Goal: Task Accomplishment & Management: Manage account settings

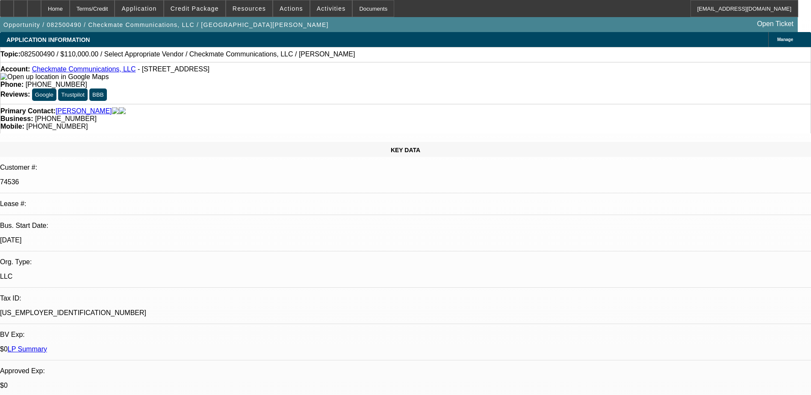
select select "0"
select select "2"
select select "0.1"
select select "4"
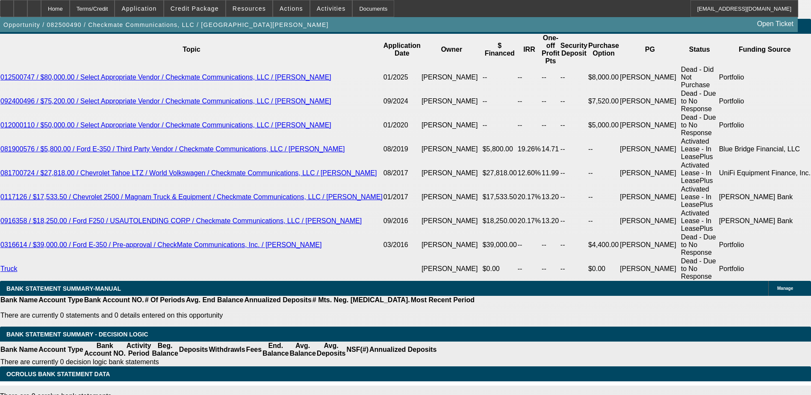
scroll to position [1562, 0]
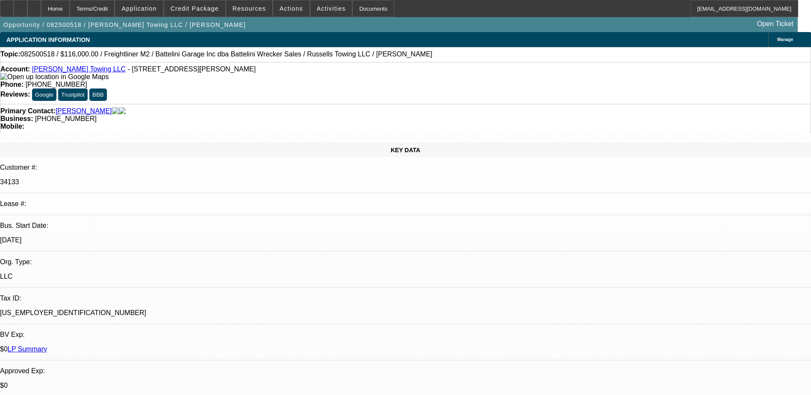
select select "0"
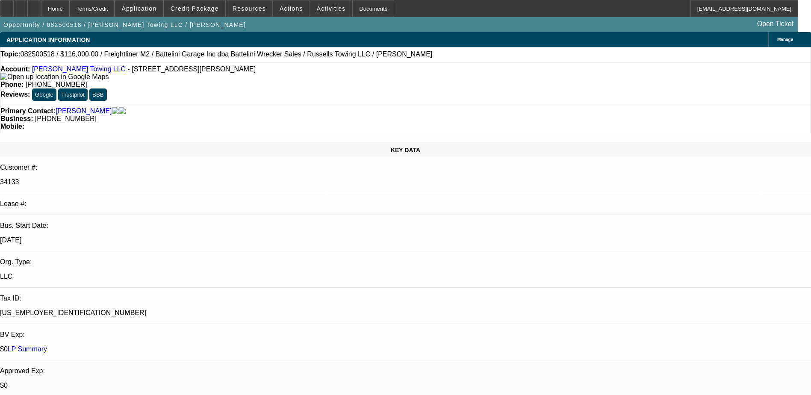
select select "0"
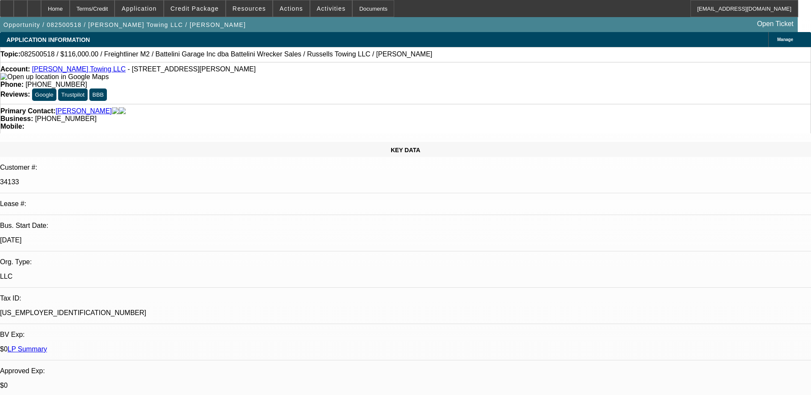
select select "0"
select select "1"
select select "3"
select select "6"
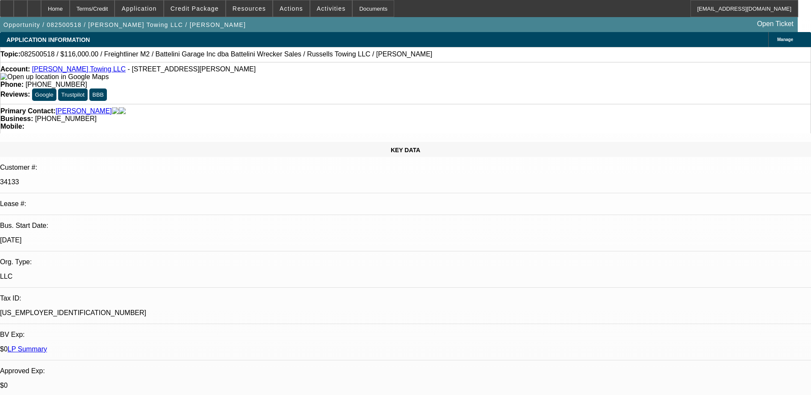
select select "1"
select select "3"
select select "6"
select select "1"
select select "3"
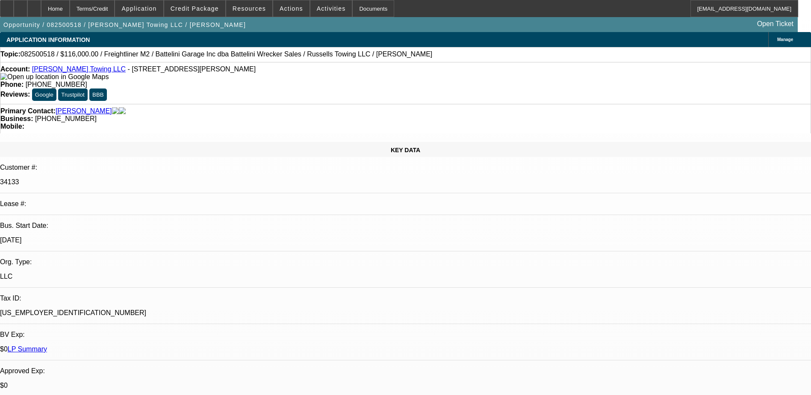
select select "6"
select select "1"
select select "3"
select select "6"
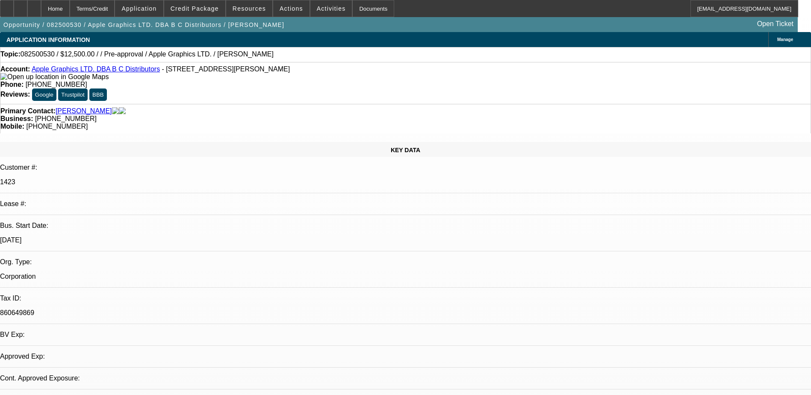
select select "0"
select select "2"
select select "0.1"
select select "1"
select select "2"
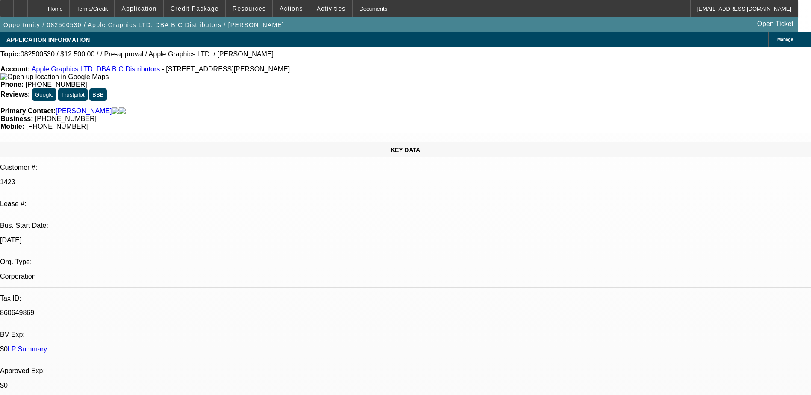
select select "4"
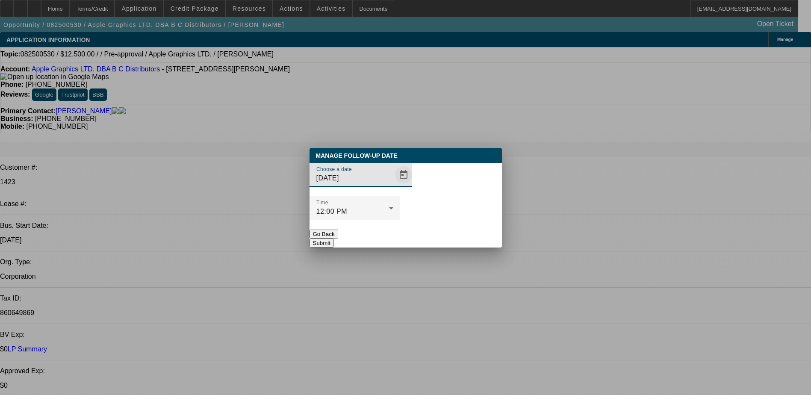
click at [393, 185] on span "Open calendar" at bounding box center [403, 175] width 21 height 21
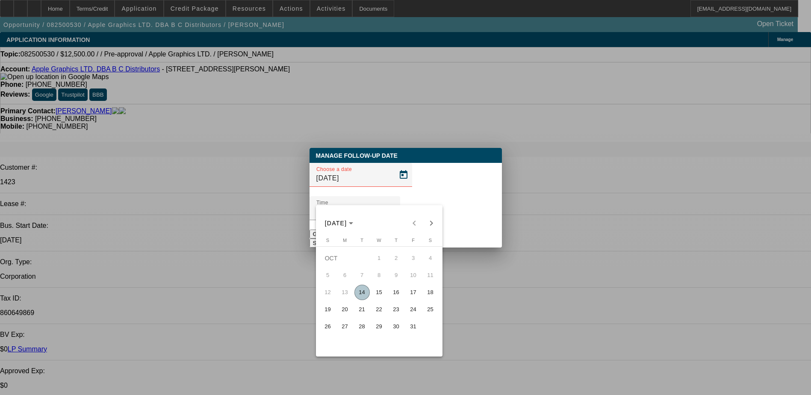
click at [365, 291] on span "14" at bounding box center [361, 292] width 15 height 15
type input "[DATE]"
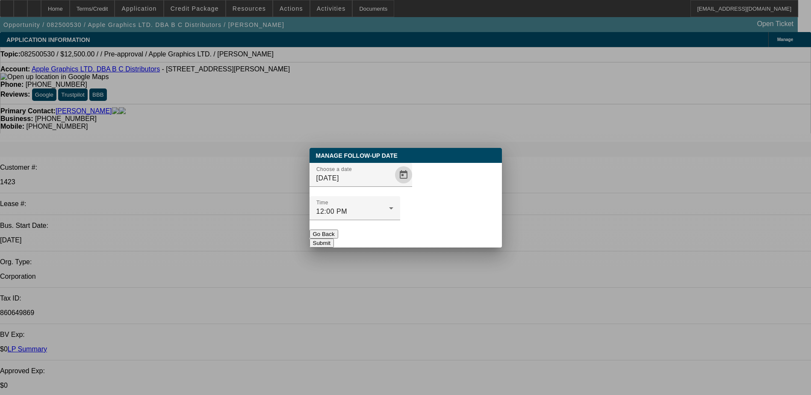
click at [334, 239] on button "Submit" at bounding box center [321, 243] width 24 height 9
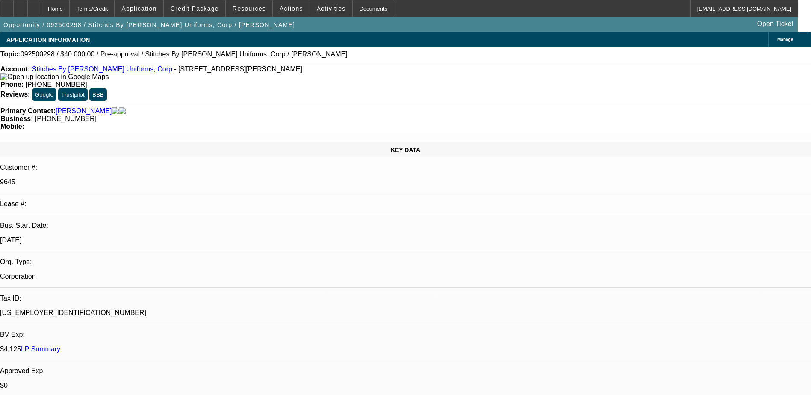
select select "0"
select select "2"
select select "0.1"
select select "4"
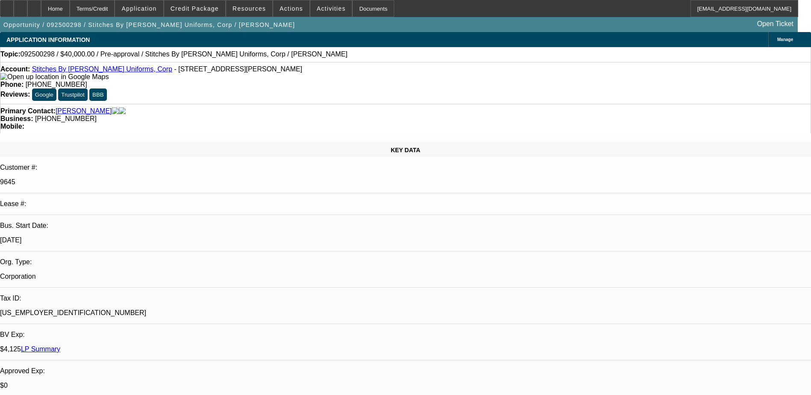
click at [189, 9] on span "Credit Package" at bounding box center [195, 8] width 48 height 7
select select "0"
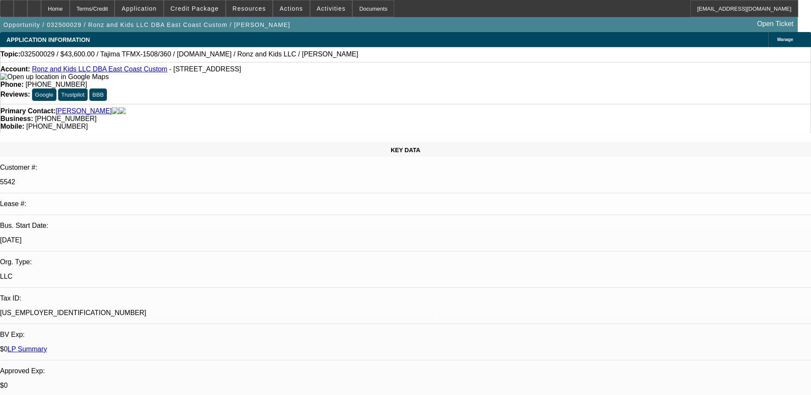
select select "2"
select select "0"
select select "2"
select select "0"
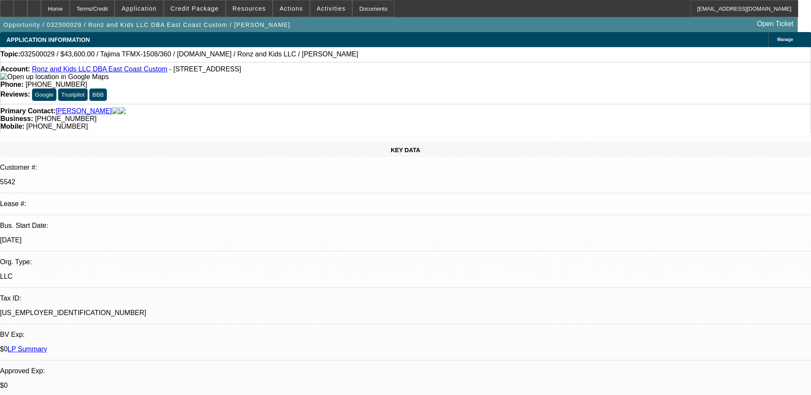
select select "0"
select select "2"
select select "0"
select select "2"
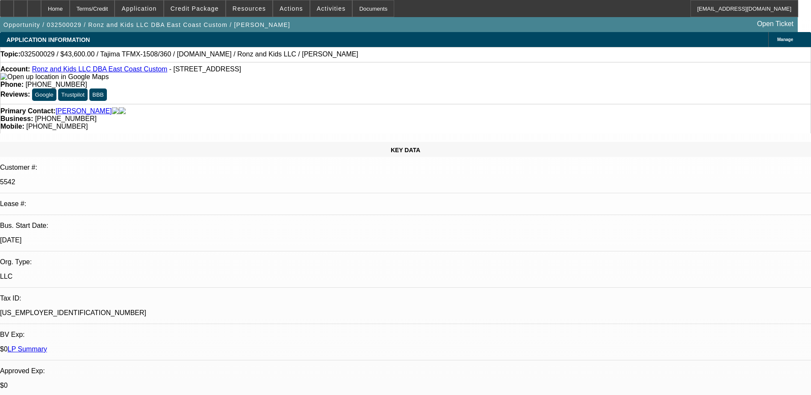
select select "0"
select select "1"
select select "2"
select select "6"
select select "1"
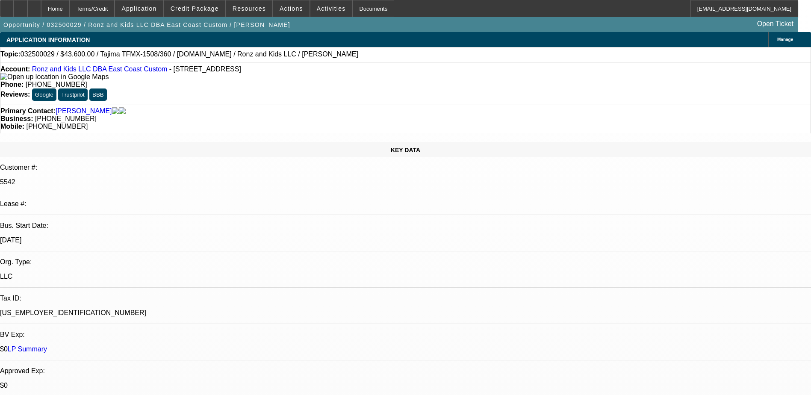
select select "2"
select select "6"
select select "1"
select select "2"
select select "6"
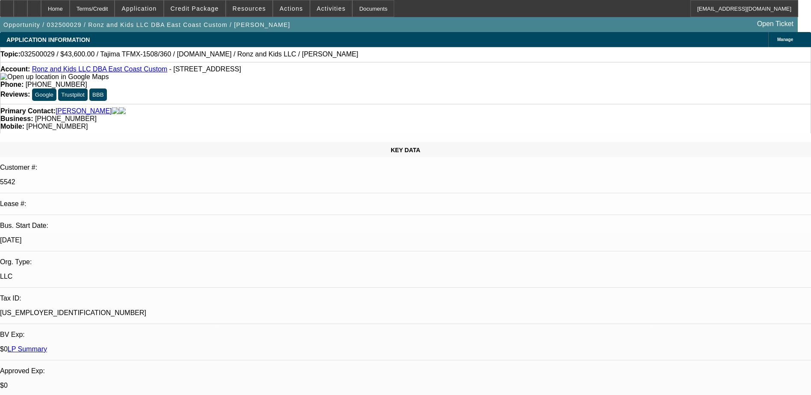
select select "1"
select select "2"
select select "6"
drag, startPoint x: 656, startPoint y: 94, endPoint x: 613, endPoint y: 73, distance: 48.2
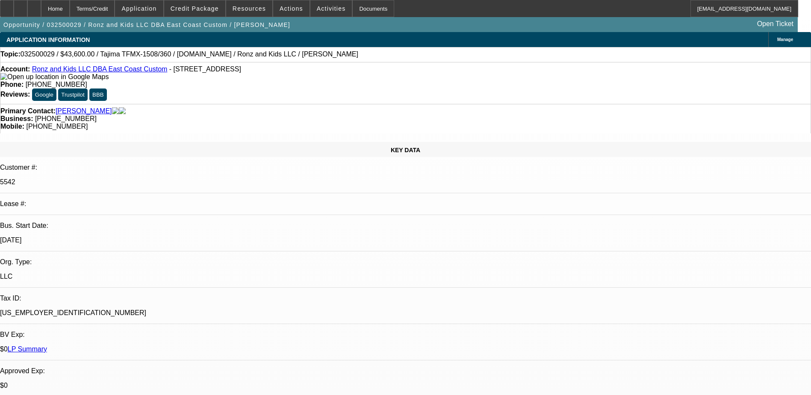
click at [72, 107] on link "Tasca, Mark" at bounding box center [84, 111] width 56 height 8
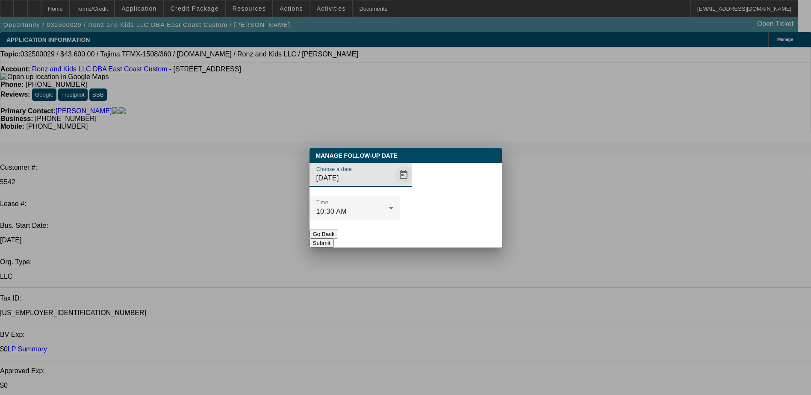
click at [393, 185] on span "Open calendar" at bounding box center [403, 175] width 21 height 21
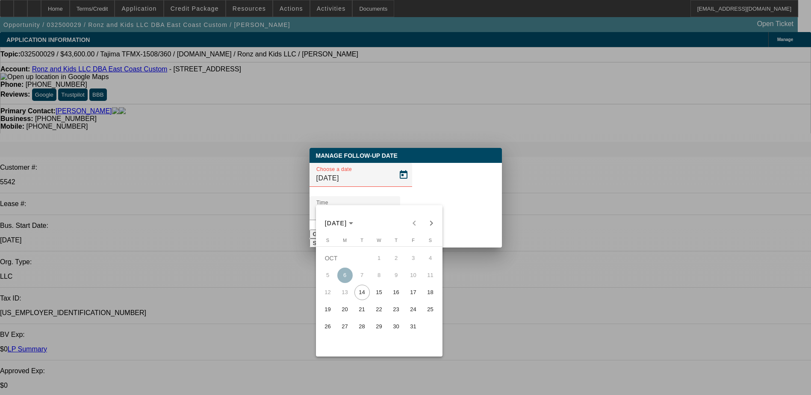
click at [362, 298] on span "14" at bounding box center [361, 292] width 15 height 15
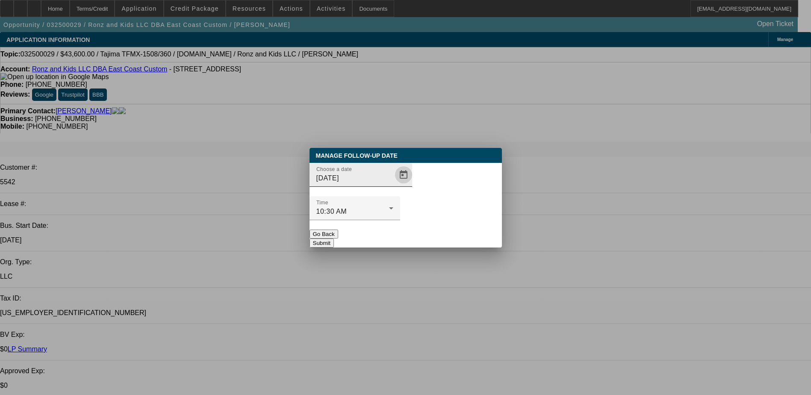
click at [393, 185] on span "Open calendar" at bounding box center [403, 175] width 21 height 21
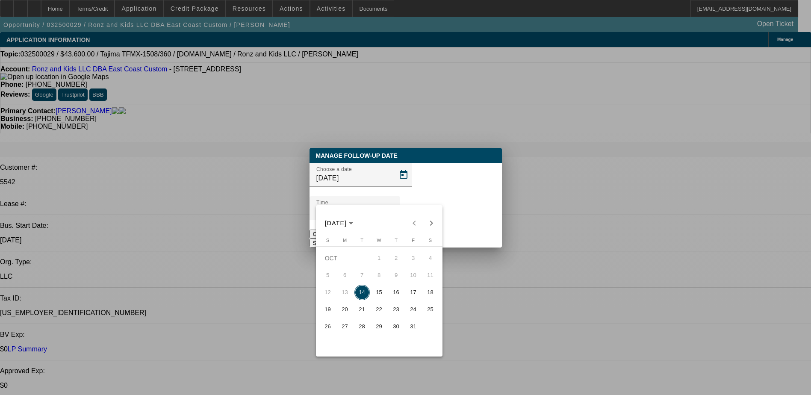
click at [376, 296] on span "15" at bounding box center [378, 292] width 15 height 15
type input "[DATE]"
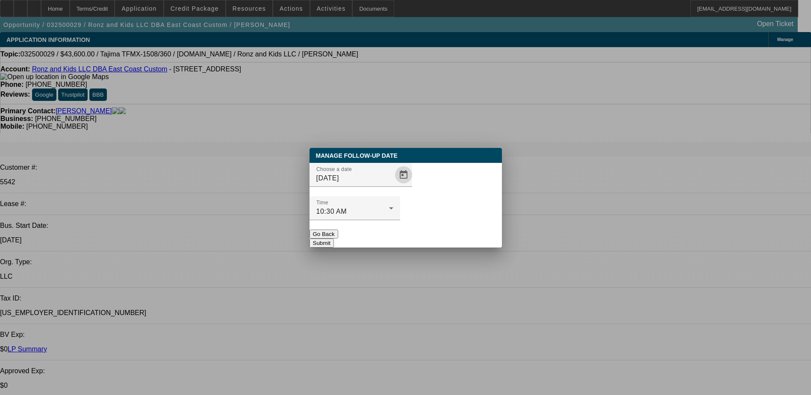
click at [334, 239] on button "Submit" at bounding box center [321, 243] width 24 height 9
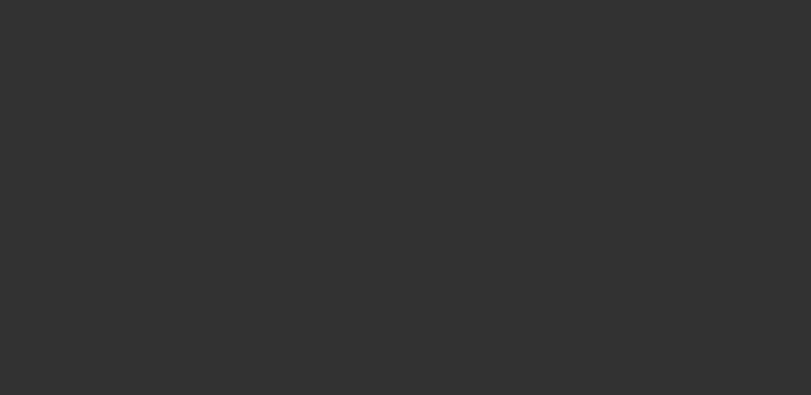
select select "0"
select select "2"
select select "0.1"
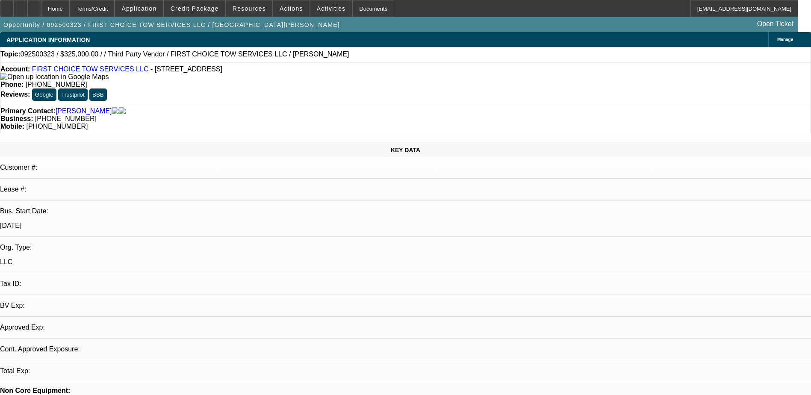
select select "1"
select select "2"
select select "4"
click at [71, 107] on link "Banegas, Marco" at bounding box center [84, 111] width 56 height 8
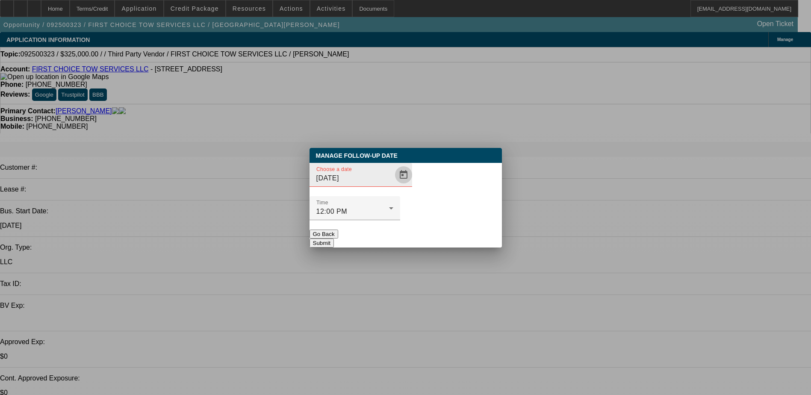
click at [393, 185] on span "Open calendar" at bounding box center [403, 175] width 21 height 21
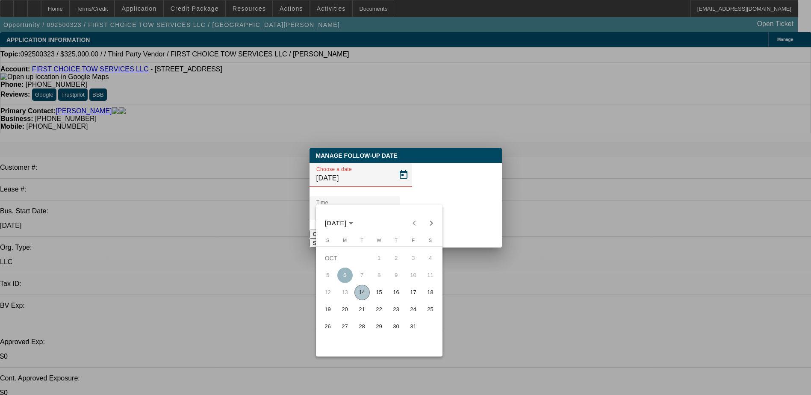
click at [363, 297] on span "14" at bounding box center [361, 292] width 15 height 15
type input "10/14/2025"
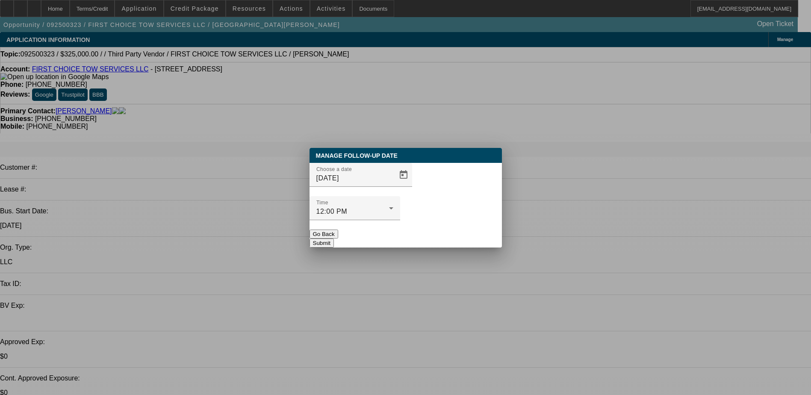
click at [334, 239] on button "Submit" at bounding box center [321, 243] width 24 height 9
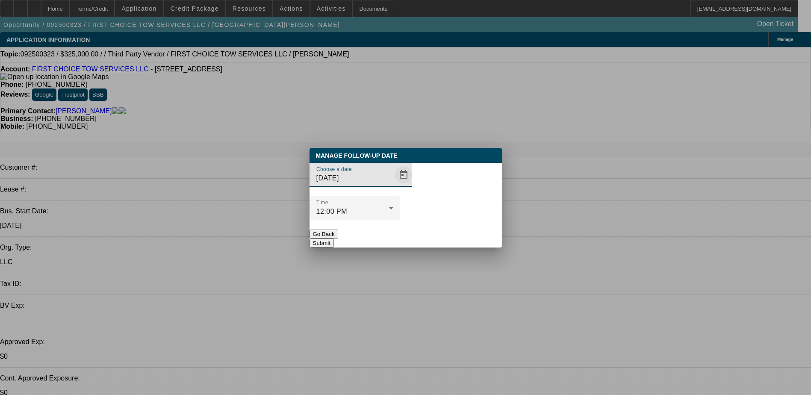
click at [393, 185] on span "Open calendar" at bounding box center [403, 175] width 21 height 21
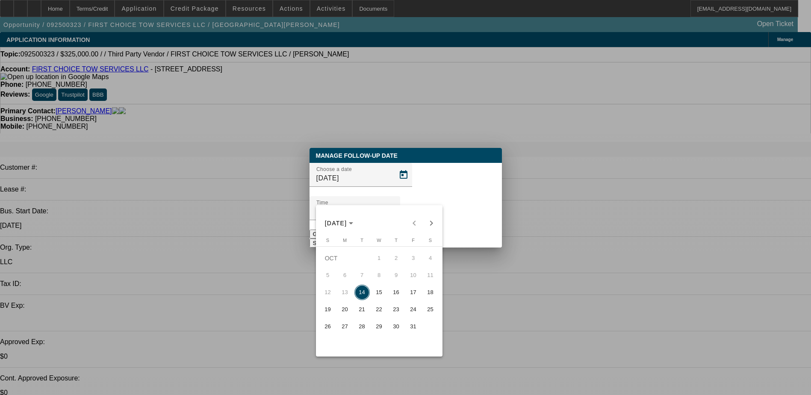
click at [374, 293] on span "15" at bounding box center [378, 292] width 15 height 15
type input "[DATE]"
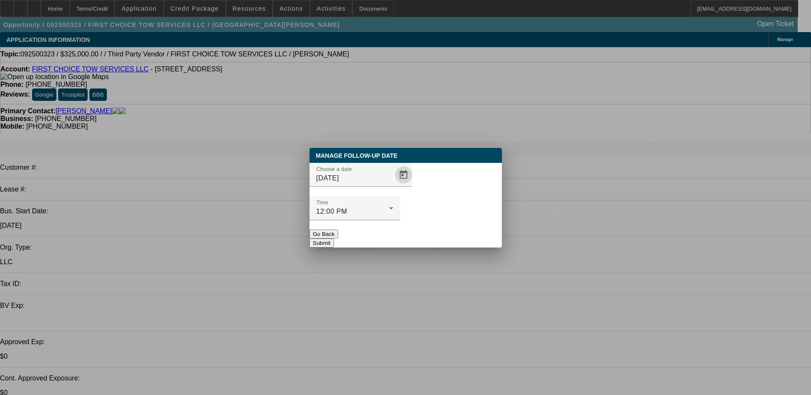
click at [334, 239] on button "Submit" at bounding box center [321, 243] width 24 height 9
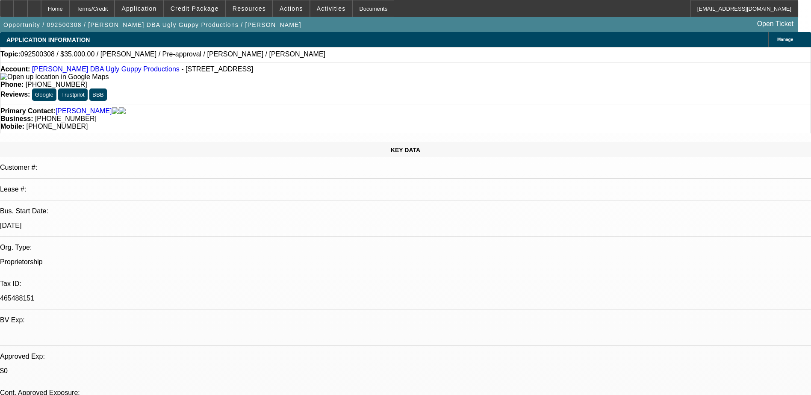
select select "0"
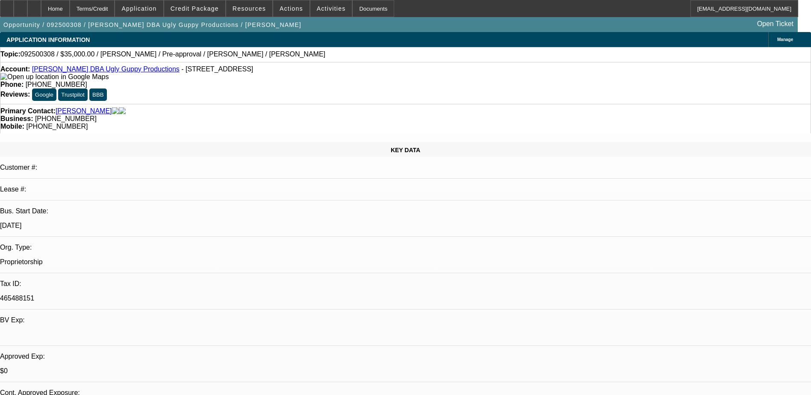
select select "0"
select select "1"
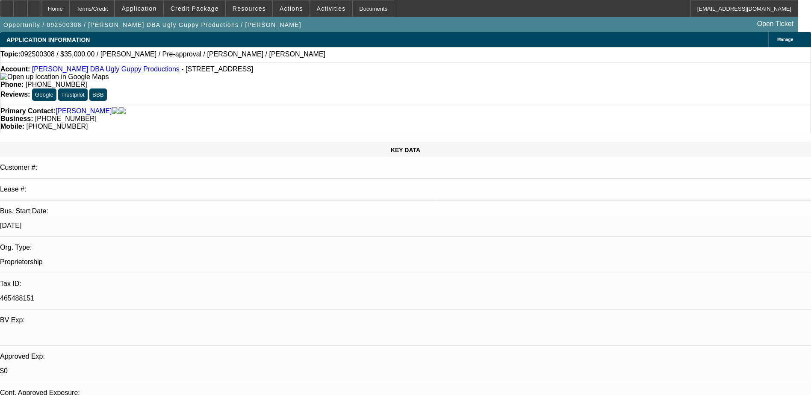
select select "1"
select select "6"
select select "1"
select select "6"
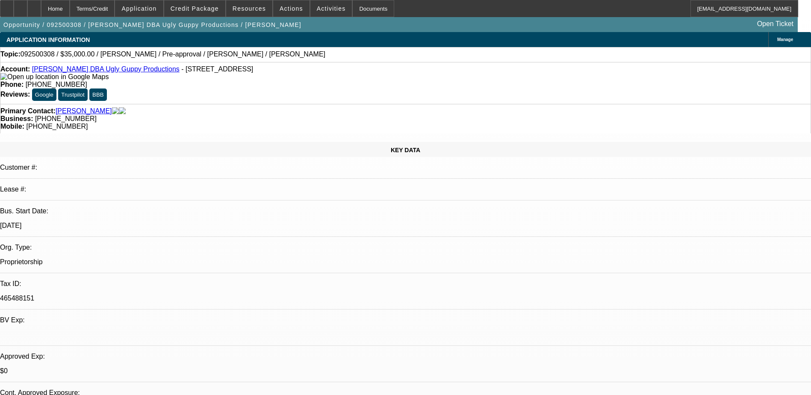
select select "1"
select select "6"
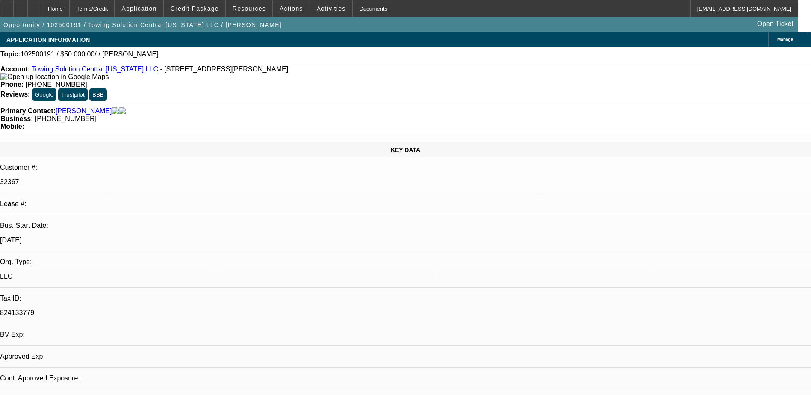
select select "0"
select select "2"
select select "0.1"
select select "4"
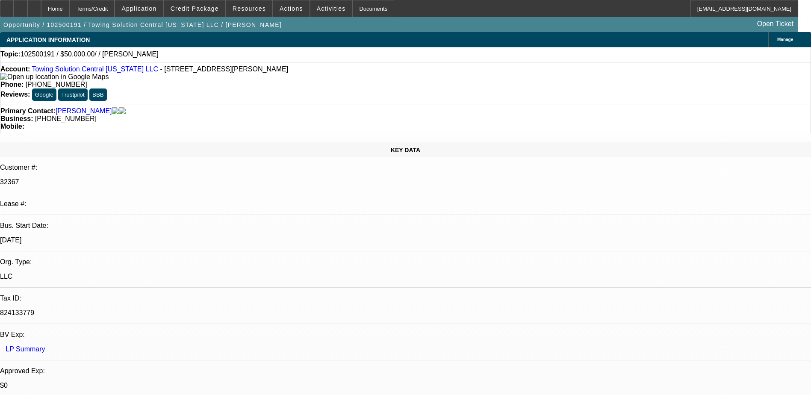
click at [88, 107] on link "[PERSON_NAME]" at bounding box center [84, 111] width 56 height 8
click at [199, 12] on span at bounding box center [194, 8] width 61 height 21
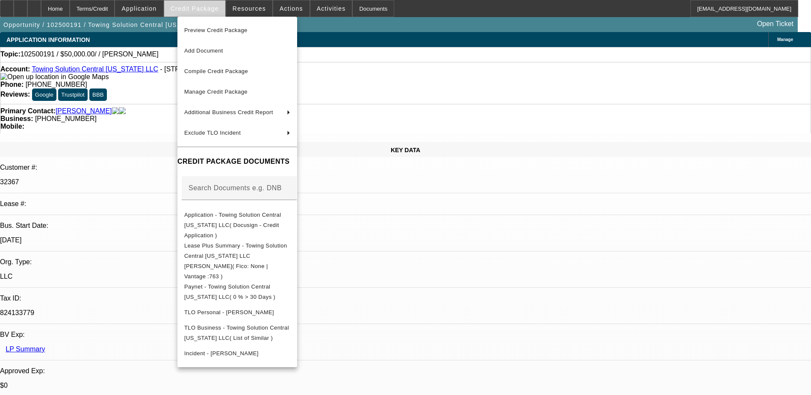
click at [199, 12] on div at bounding box center [405, 197] width 811 height 395
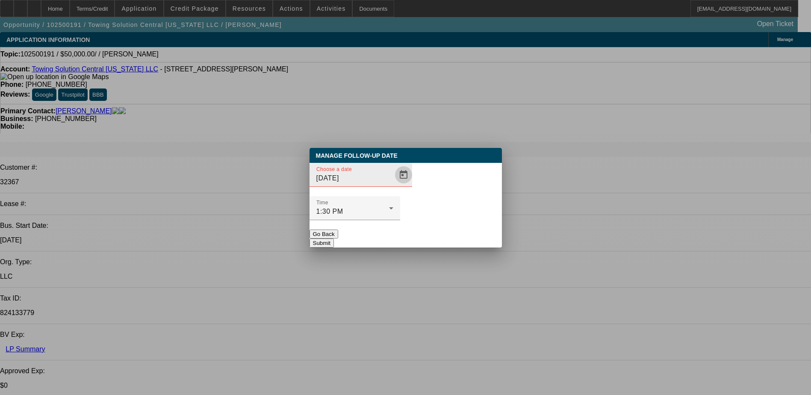
click at [393, 185] on span "Open calendar" at bounding box center [403, 175] width 21 height 21
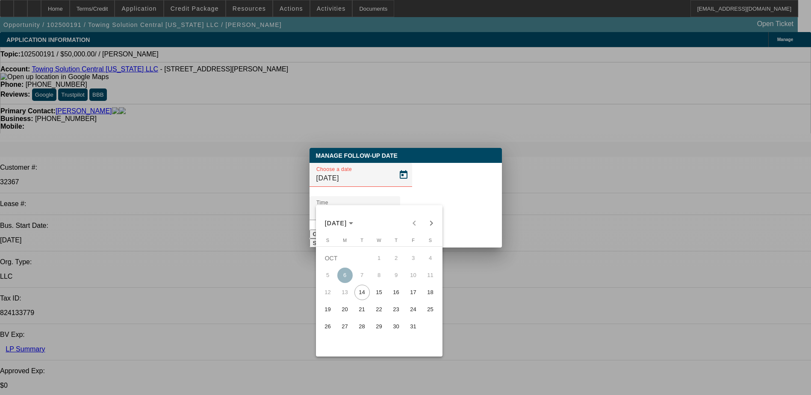
click at [379, 297] on span "15" at bounding box center [378, 292] width 15 height 15
type input "[DATE]"
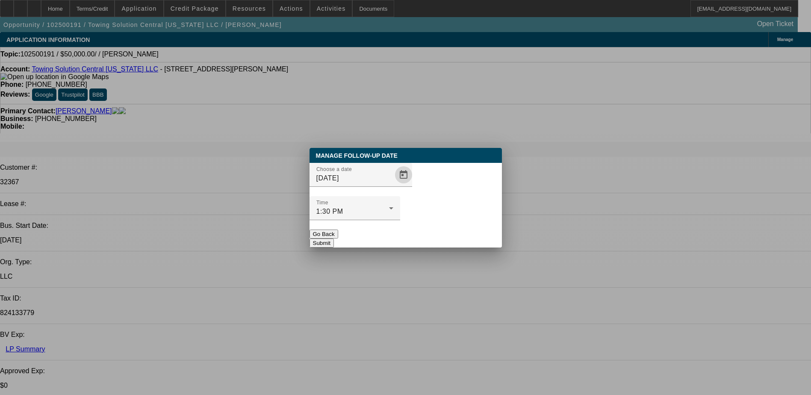
click at [334, 239] on button "Submit" at bounding box center [321, 243] width 24 height 9
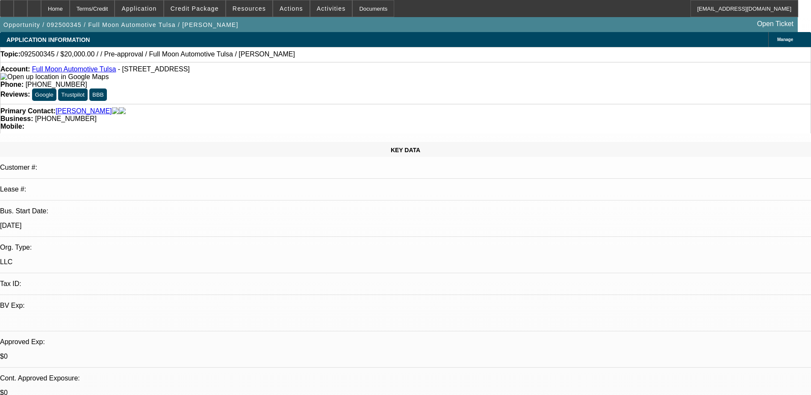
select select "0"
select select "2"
select select "0.1"
select select "4"
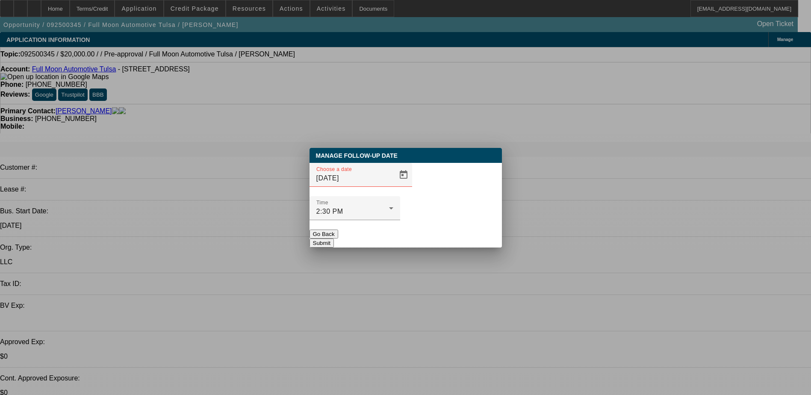
click at [338, 230] on button "Go Back" at bounding box center [323, 234] width 29 height 9
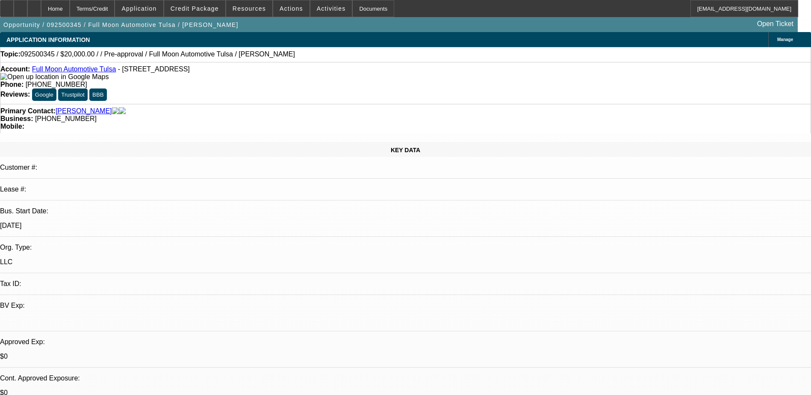
click at [71, 107] on link "Smith, Kody" at bounding box center [84, 111] width 56 height 8
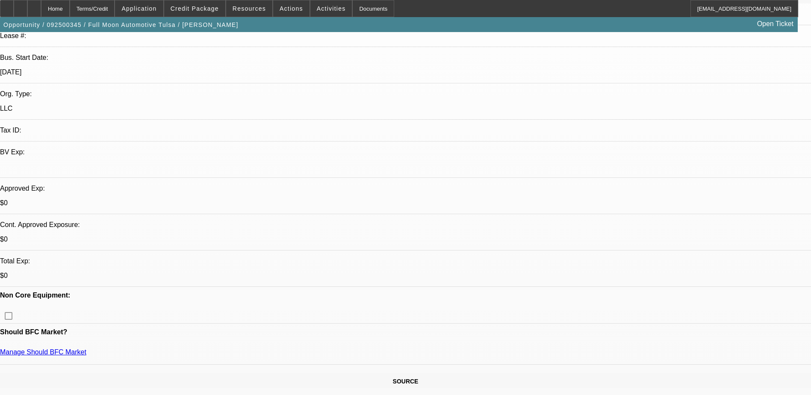
scroll to position [256, 0]
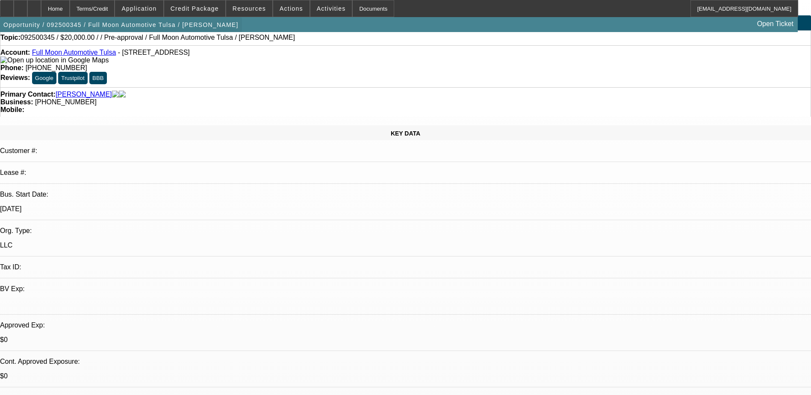
scroll to position [0, 0]
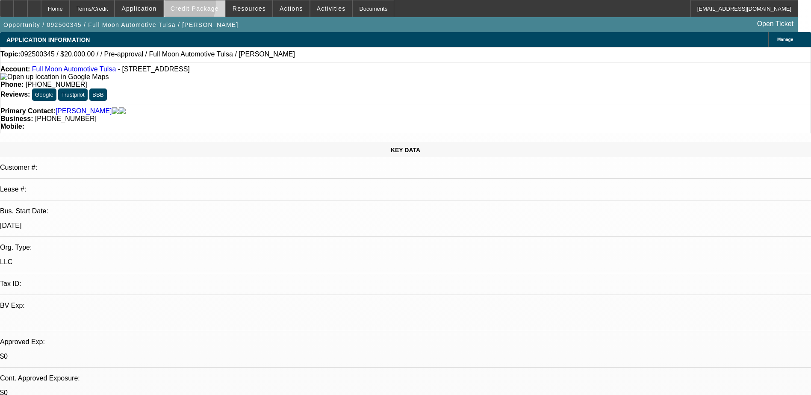
click at [188, 6] on span "Credit Package" at bounding box center [195, 8] width 48 height 7
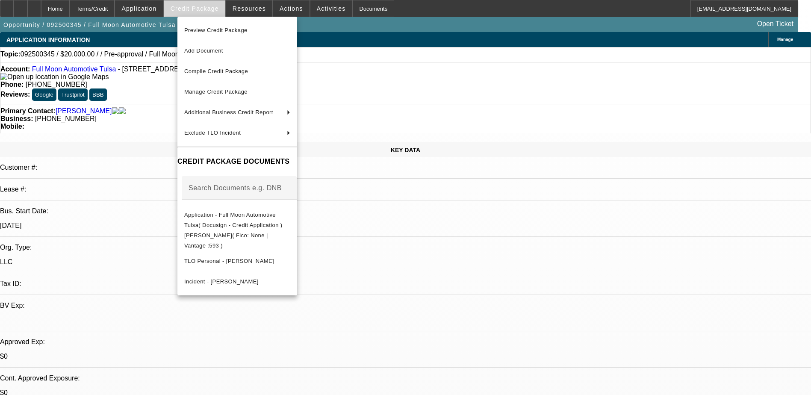
click at [188, 6] on div at bounding box center [405, 197] width 811 height 395
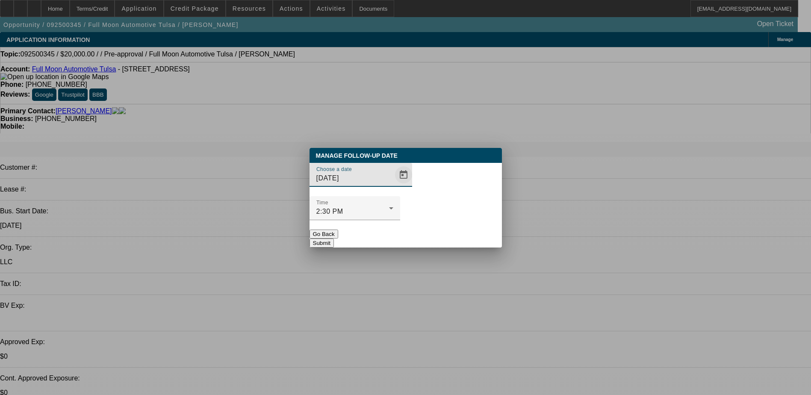
click at [393, 185] on span "Open calendar" at bounding box center [403, 175] width 21 height 21
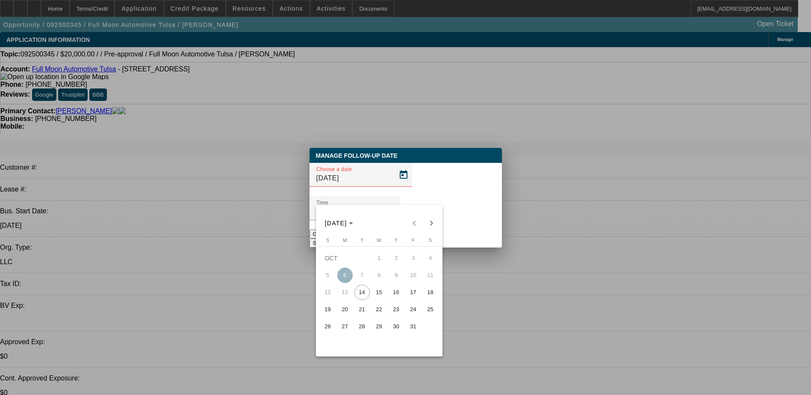
click at [375, 299] on span "15" at bounding box center [378, 292] width 15 height 15
type input "10/15/2025"
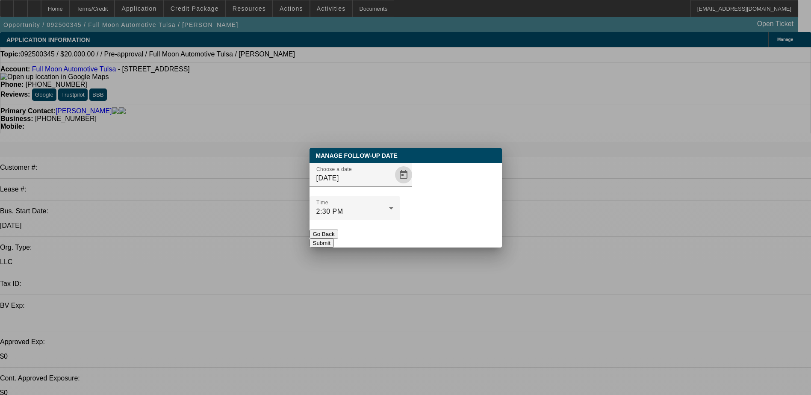
click at [334, 239] on button "Submit" at bounding box center [321, 243] width 24 height 9
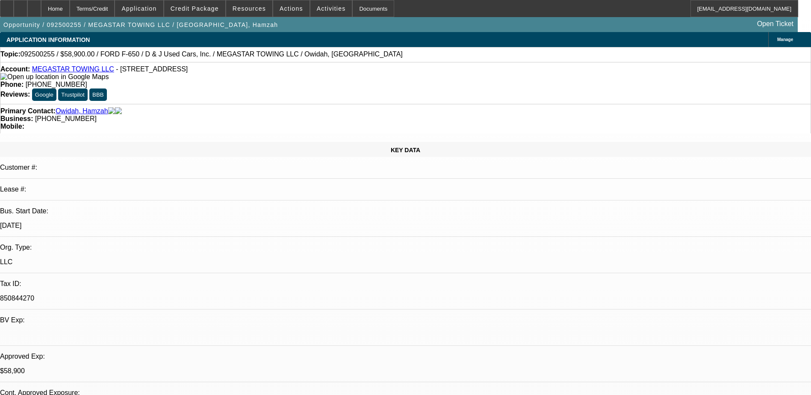
select select "0.15"
select select "2"
select select "0.1"
select select "0"
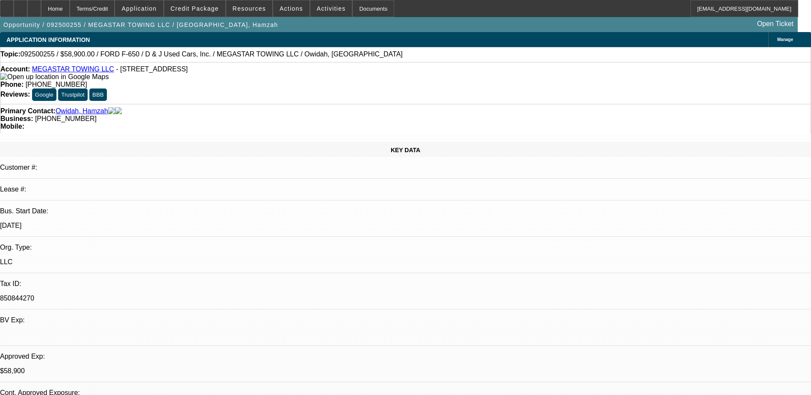
select select "0.1"
select select "0"
select select "2"
select select "0.1"
select select "0"
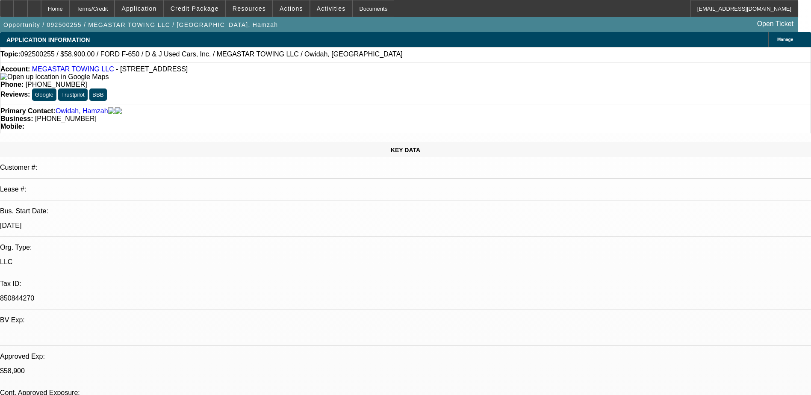
select select "2"
select select "0.1"
select select "1"
select select "2"
select select "4"
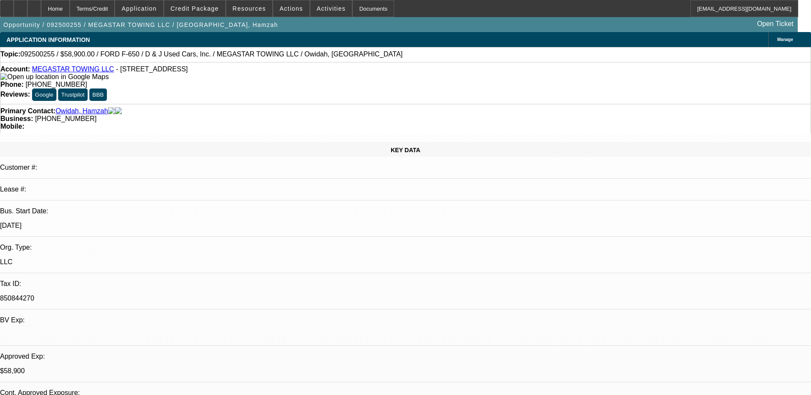
select select "1"
select select "4"
select select "1"
select select "2"
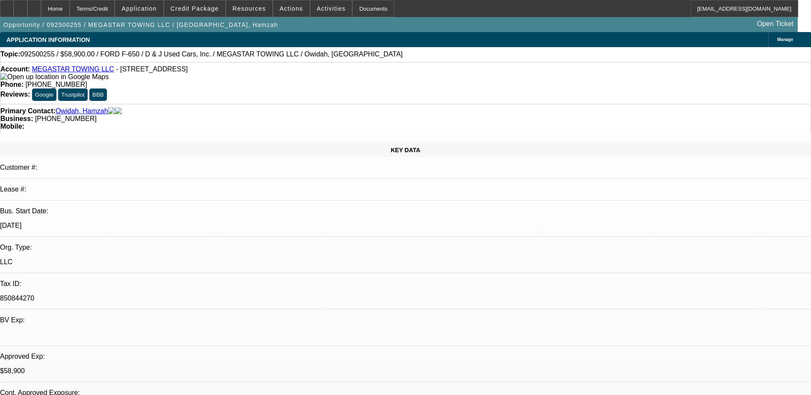
select select "4"
select select "1"
select select "2"
select select "4"
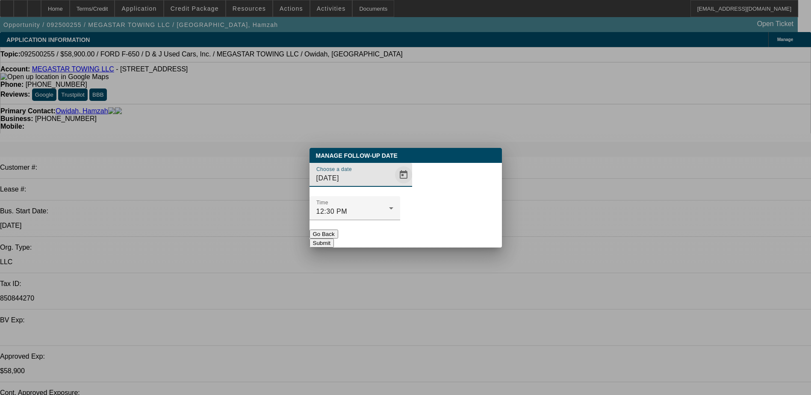
click at [395, 185] on span "Open calendar" at bounding box center [403, 175] width 21 height 21
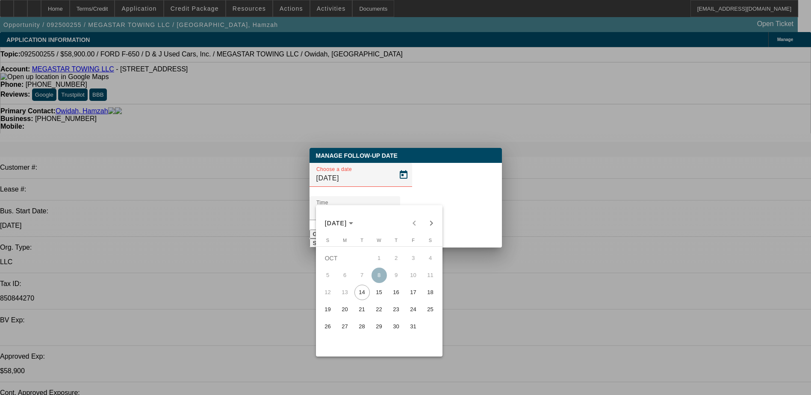
click at [375, 295] on span "15" at bounding box center [378, 292] width 15 height 15
type input "10/15/2025"
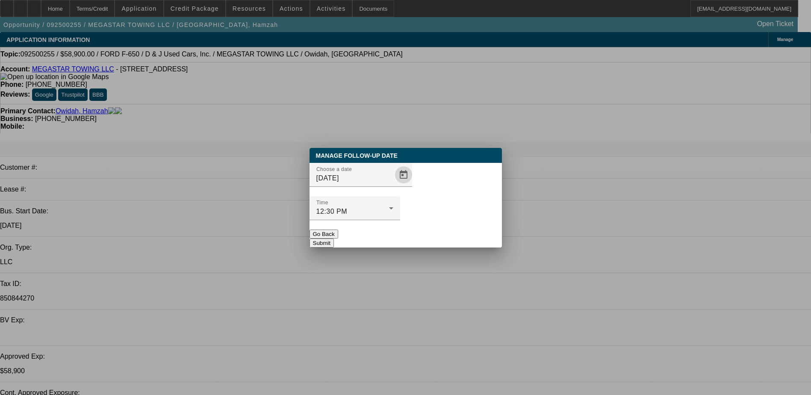
click at [400, 220] on div at bounding box center [354, 224] width 91 height 9
click at [334, 239] on button "Submit" at bounding box center [321, 243] width 24 height 9
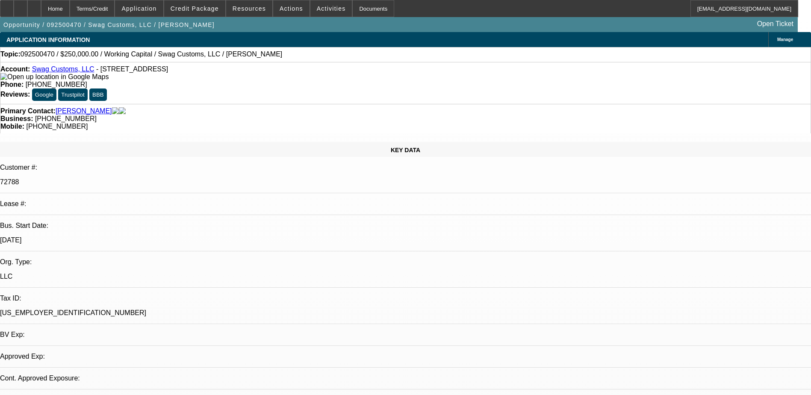
select select "0"
select select "1"
select select "2"
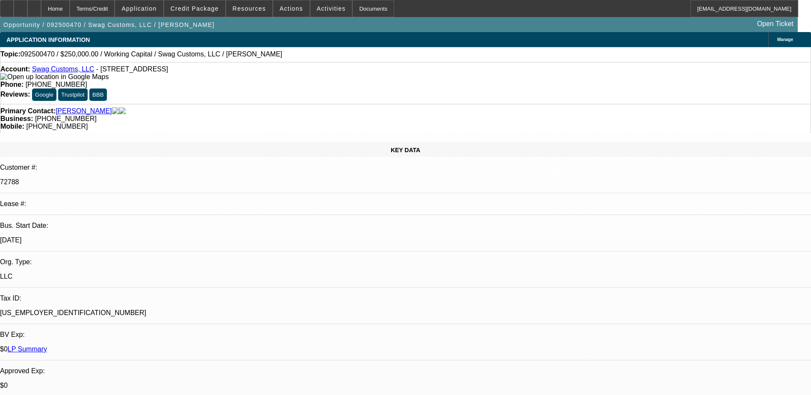
select select "6"
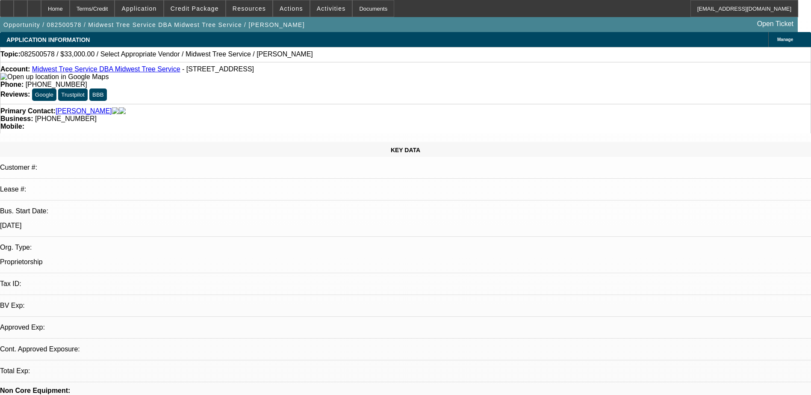
select select "0"
select select "2"
select select "0.1"
select select "4"
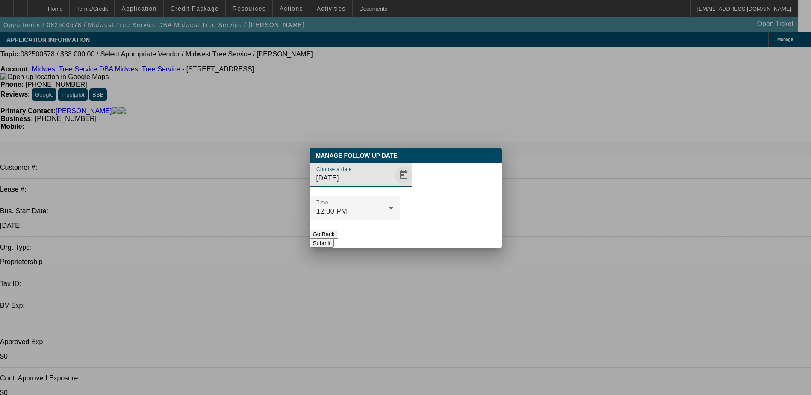
click at [393, 185] on span "Open calendar" at bounding box center [403, 175] width 21 height 21
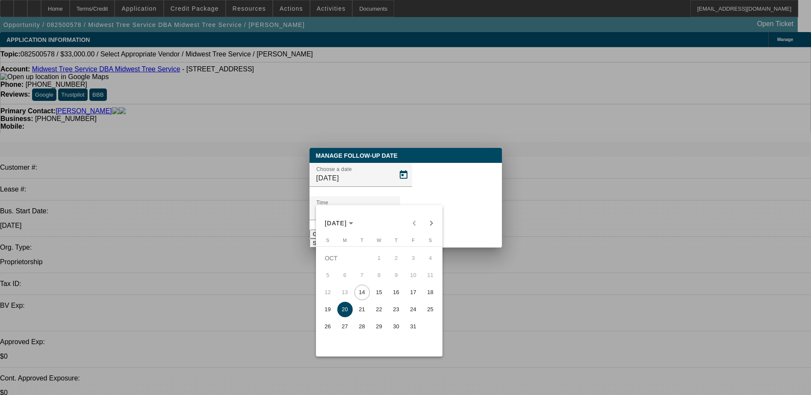
click at [376, 295] on span "15" at bounding box center [378, 292] width 15 height 15
type input "10/15/2025"
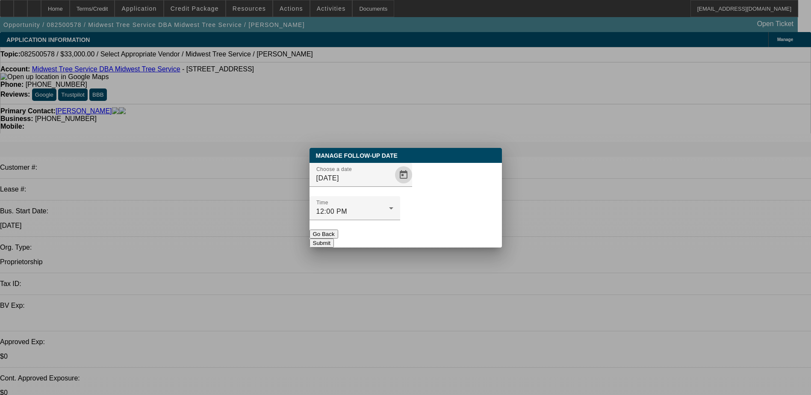
click at [334, 239] on button "Submit" at bounding box center [321, 243] width 24 height 9
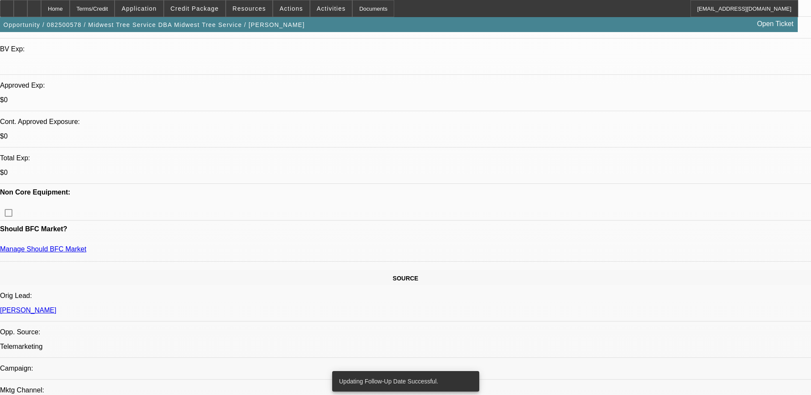
scroll to position [71, 0]
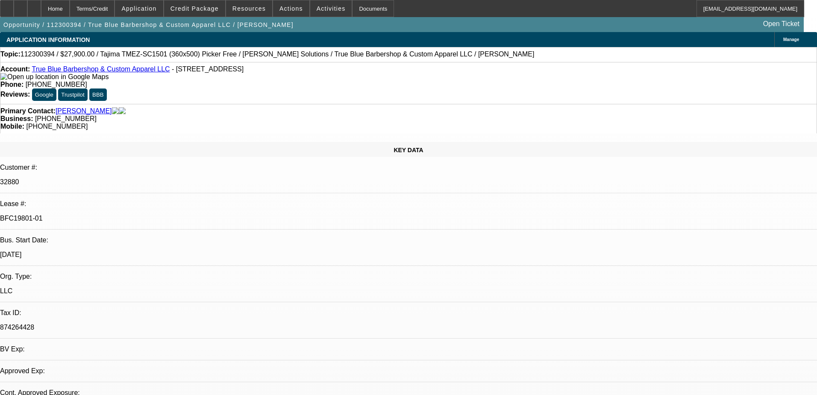
select select "0.1"
select select "2"
select select "0.1"
select select "4"
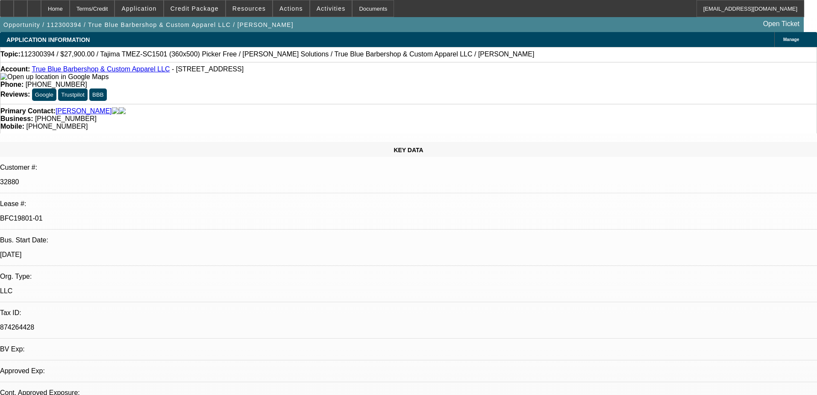
select select "0.1"
select select "2"
select select "0.1"
select select "4"
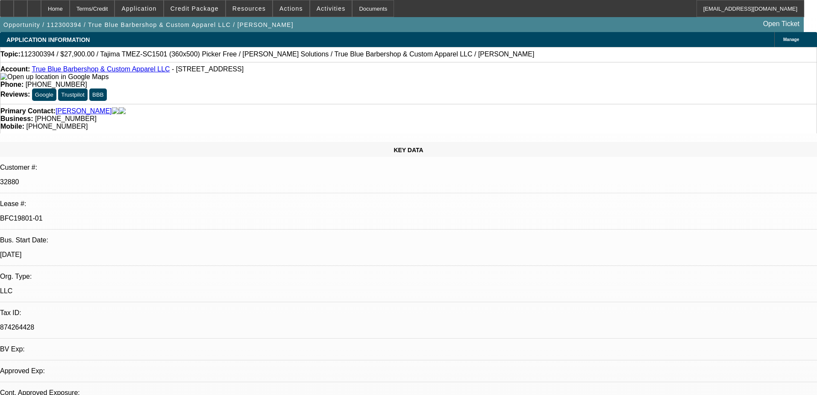
select select "0"
select select "2"
select select "0.1"
select select "4"
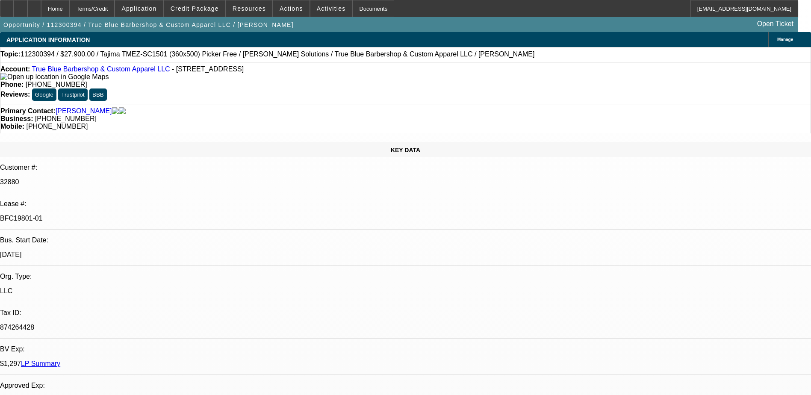
select select "0.1"
select select "2"
select select "0.1"
select select "2"
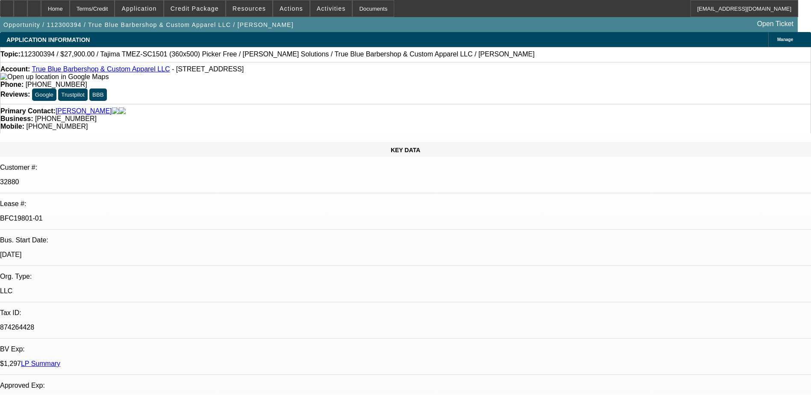
select select "0.1"
select select "0"
select select "2"
select select "0.1"
select select "1"
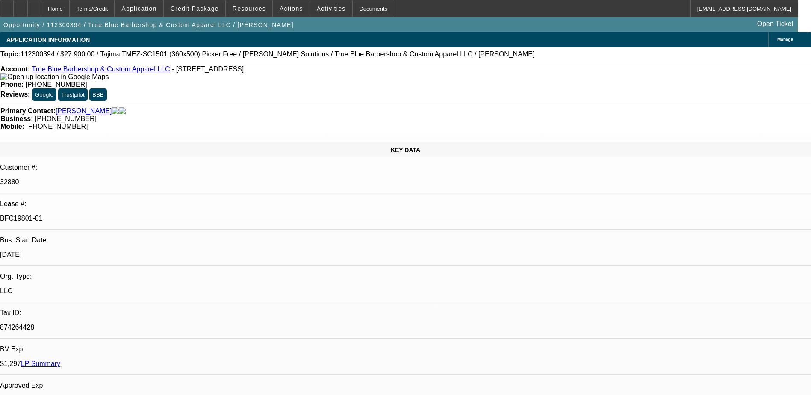
select select "2"
select select "4"
select select "1"
select select "2"
select select "4"
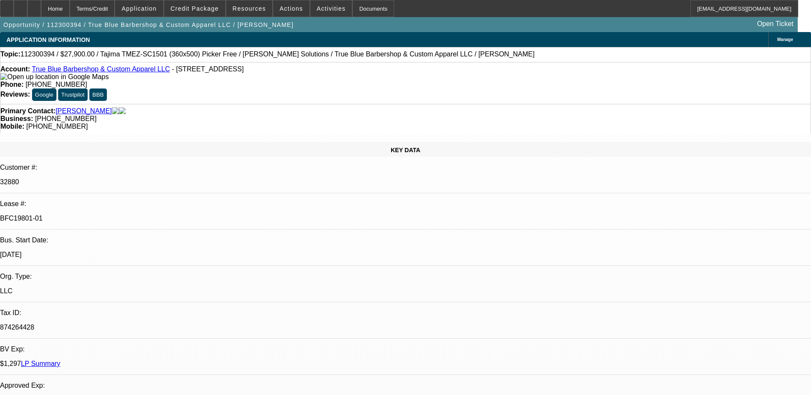
select select "1"
select select "2"
select select "4"
click at [212, 10] on span "Credit Package" at bounding box center [195, 8] width 48 height 7
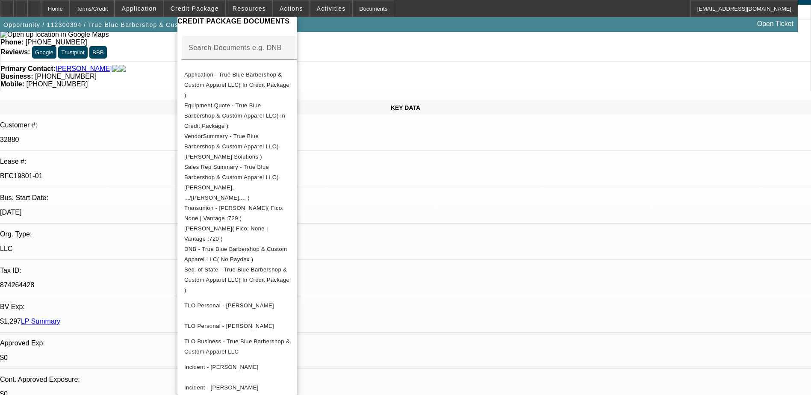
scroll to position [43, 0]
drag, startPoint x: 479, startPoint y: 234, endPoint x: 479, endPoint y: 229, distance: 5.6
click at [479, 231] on div at bounding box center [405, 197] width 811 height 395
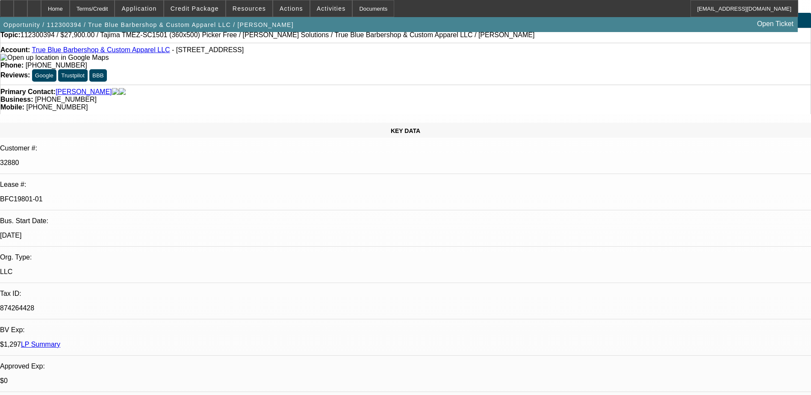
scroll to position [0, 0]
